Goal: Task Accomplishment & Management: Use online tool/utility

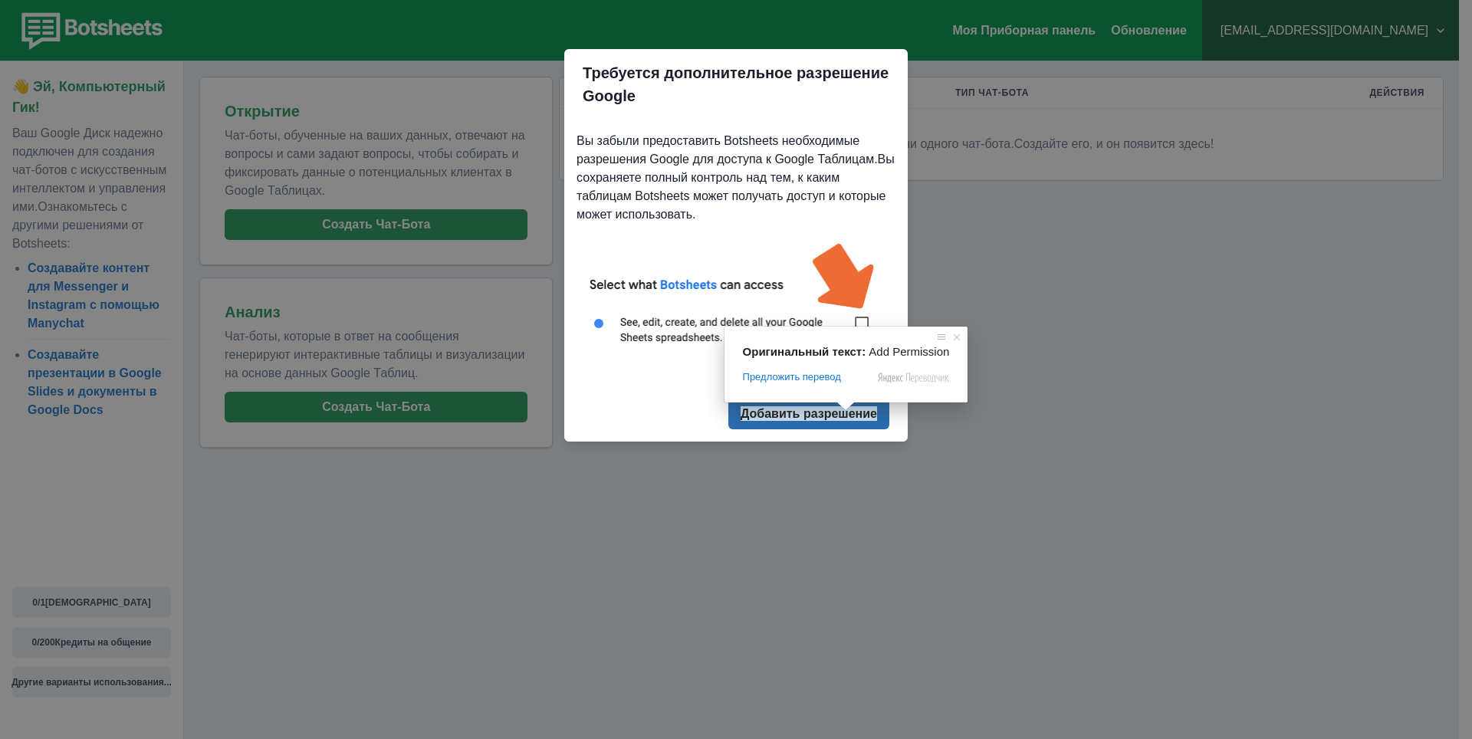
click at [866, 426] on button "Добавить разрешение" at bounding box center [808, 414] width 161 height 31
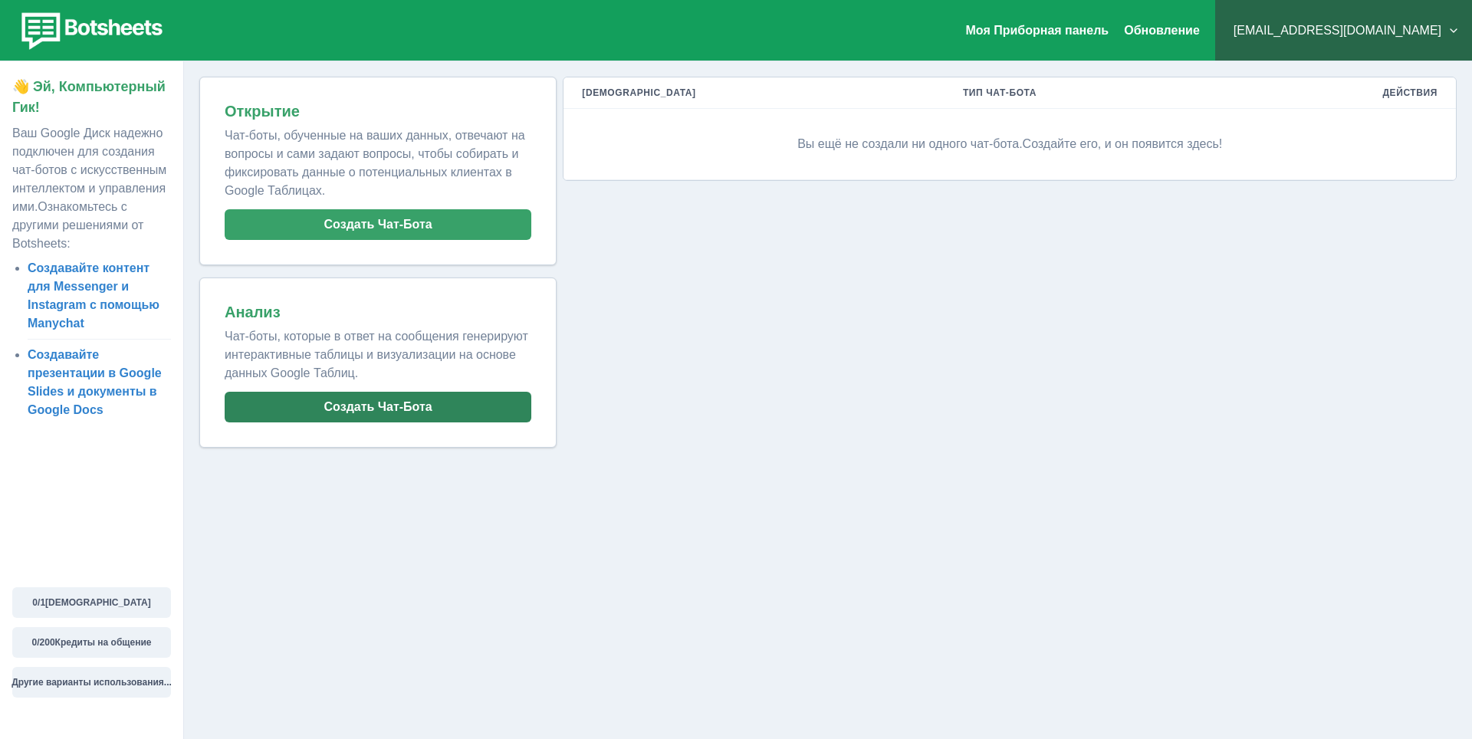
click at [412, 401] on button "Создать Чат-Бота" at bounding box center [378, 407] width 307 height 31
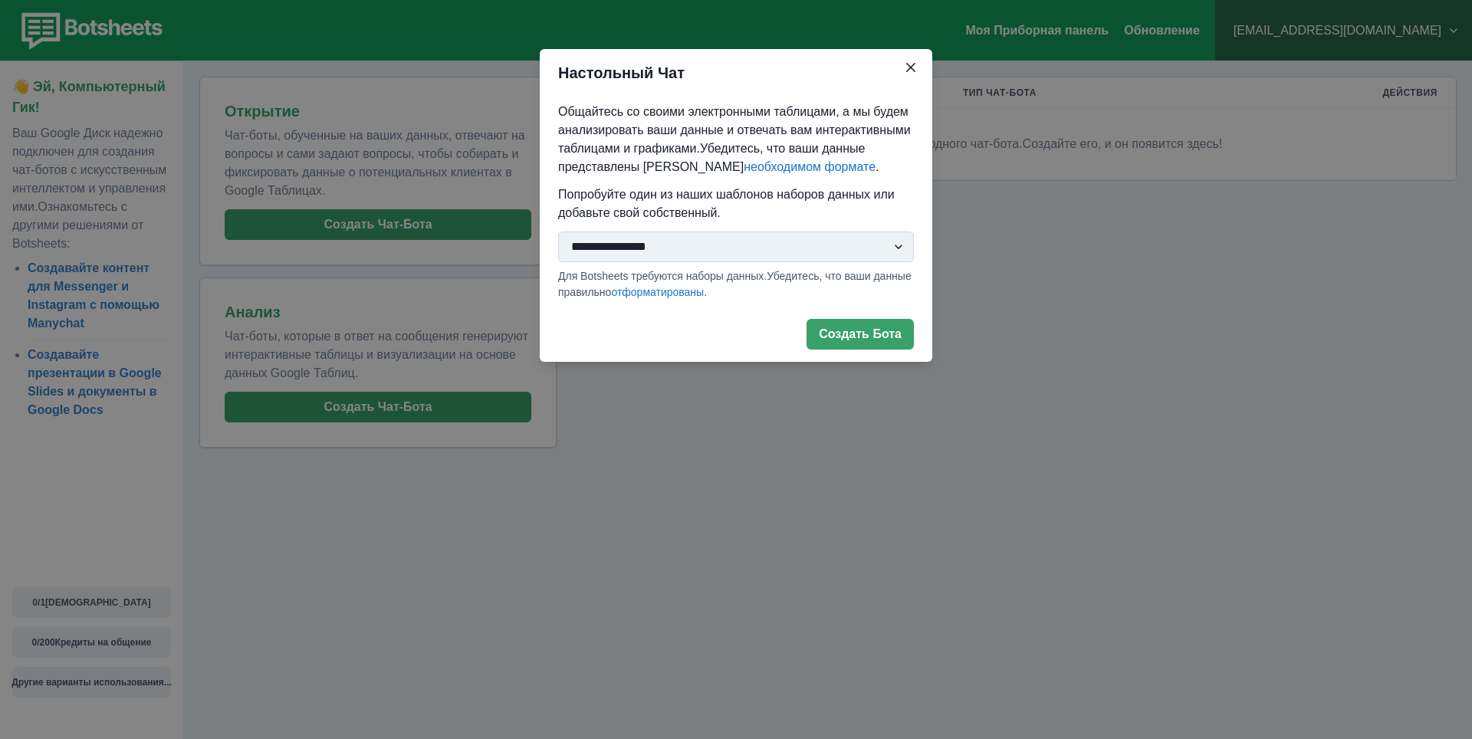
click at [728, 244] on select "**********" at bounding box center [736, 247] width 356 height 31
click at [834, 330] on ya-tr-span "Создать Бота" at bounding box center [860, 334] width 83 height 15
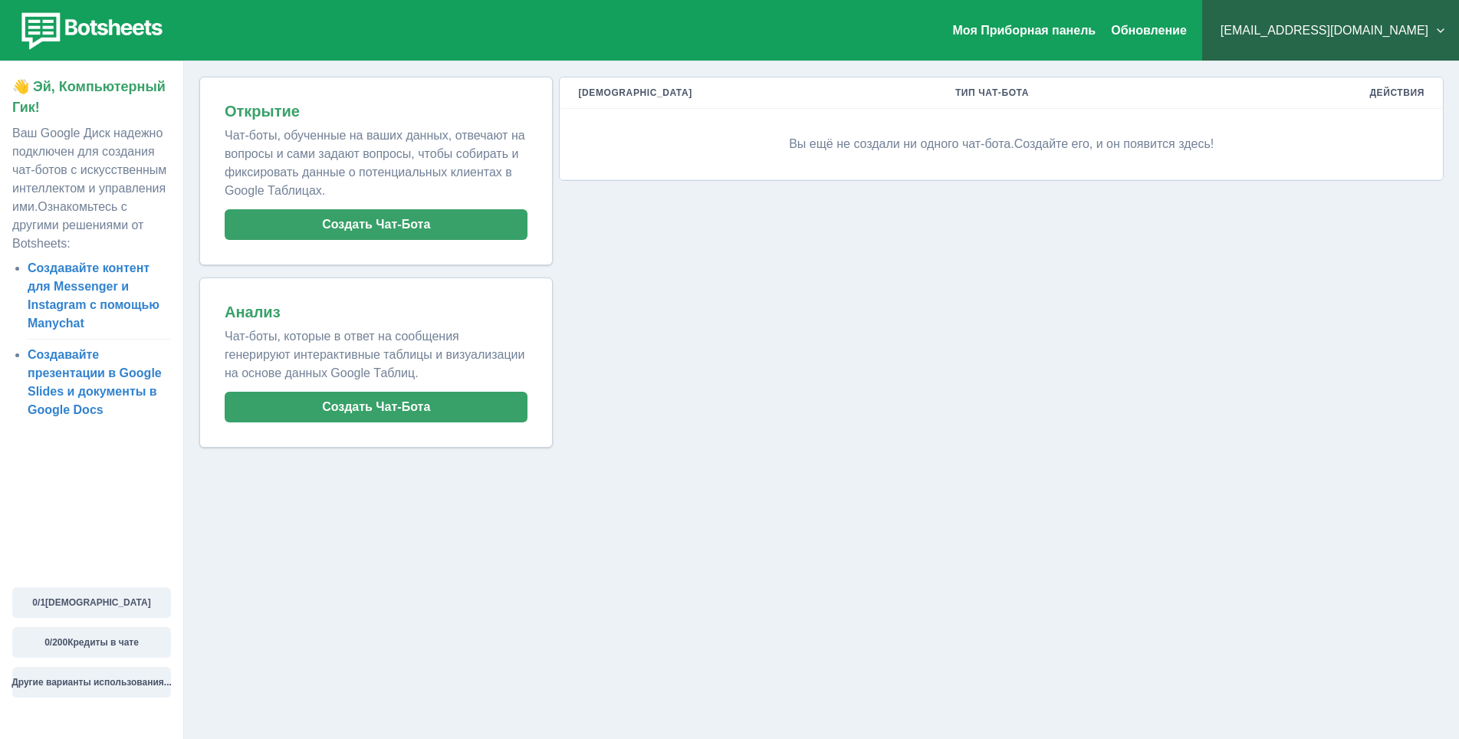
click at [854, 158] on p "Вы ещё не создали ни одного чат-бота. Создайте его, и он появится здесь!" at bounding box center [1001, 144] width 846 height 46
click at [423, 410] on button "Создать Чат-Бота" at bounding box center [376, 407] width 303 height 31
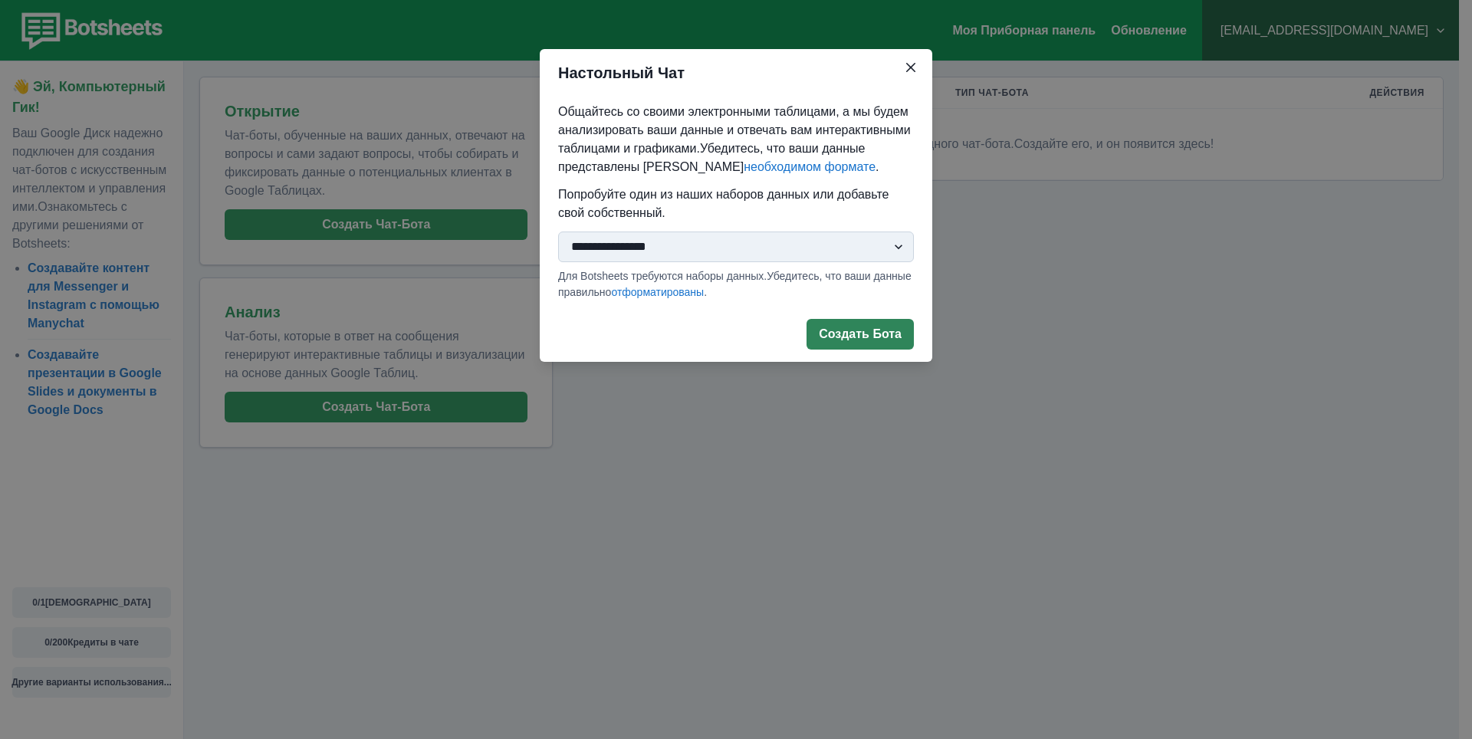
click at [865, 330] on ya-tr-span "Создать Бота" at bounding box center [860, 334] width 83 height 15
